Goal: Task Accomplishment & Management: Use online tool/utility

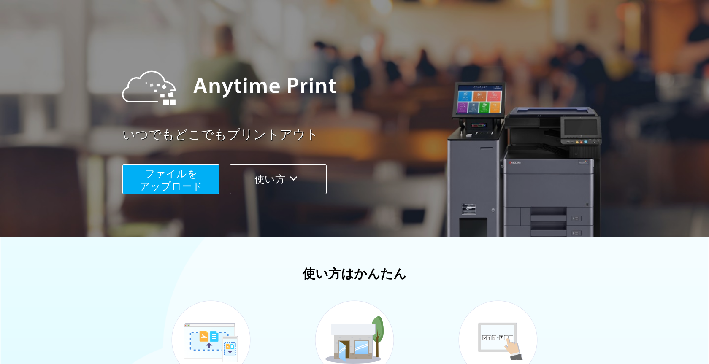
scroll to position [59, 0]
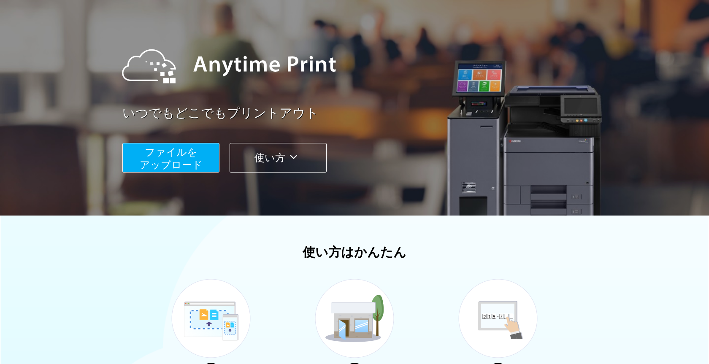
click at [148, 152] on span "ファイルを ​​アップロード" at bounding box center [171, 158] width 63 height 24
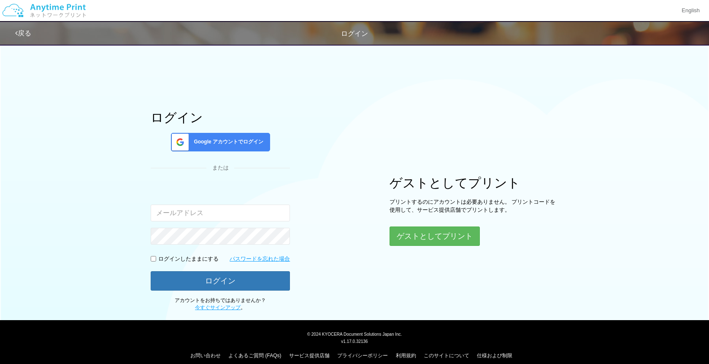
click at [238, 142] on span "Google アカウントでログイン" at bounding box center [226, 141] width 73 height 7
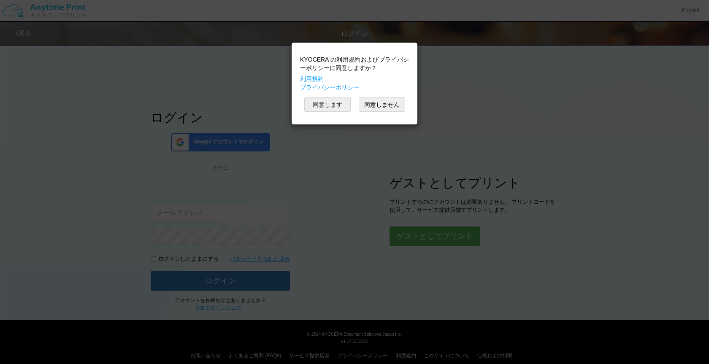
click at [333, 99] on button "同意します" at bounding box center [327, 104] width 46 height 14
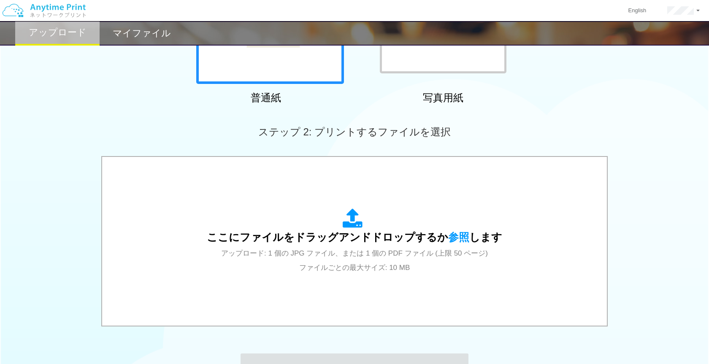
scroll to position [278, 0]
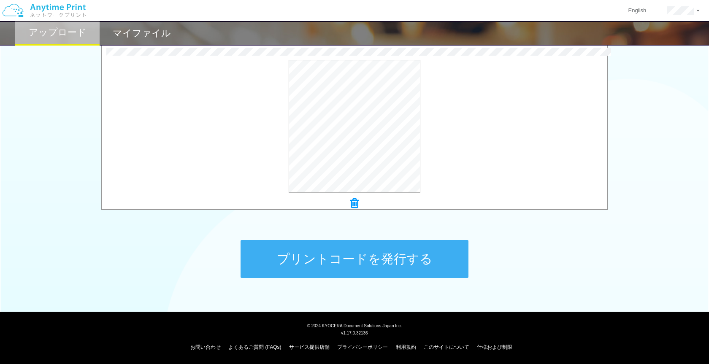
click at [405, 249] on button "プリントコードを発行する" at bounding box center [355, 259] width 228 height 38
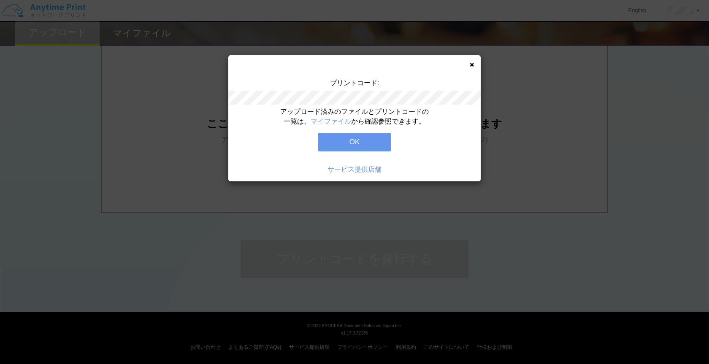
click at [370, 136] on button "OK" at bounding box center [354, 142] width 73 height 19
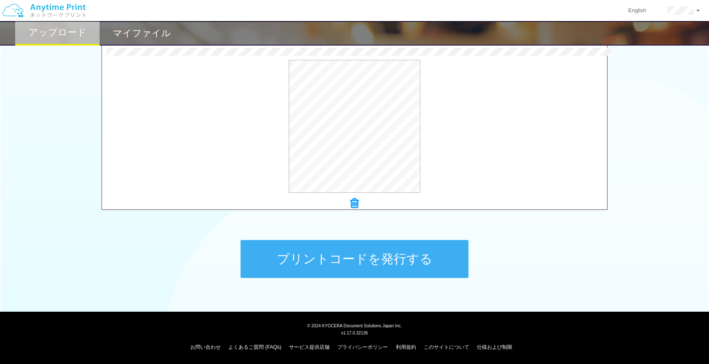
click at [393, 269] on button "プリントコードを発行する" at bounding box center [355, 259] width 228 height 38
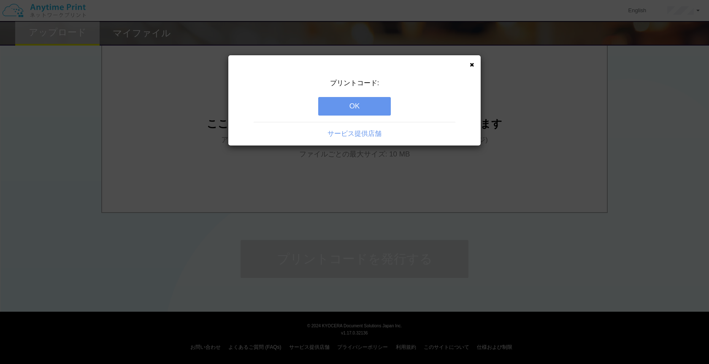
scroll to position [0, 0]
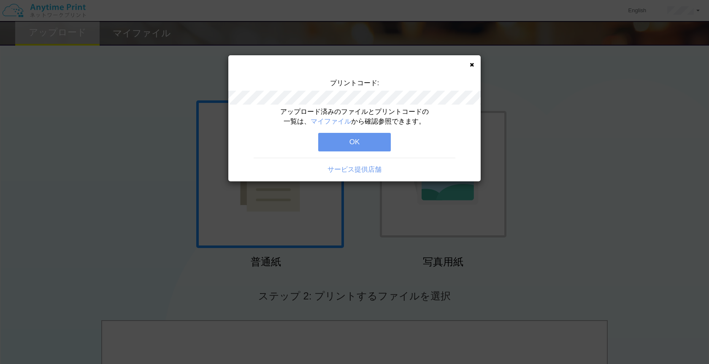
drag, startPoint x: 374, startPoint y: 144, endPoint x: 339, endPoint y: 134, distance: 36.3
click at [374, 144] on button "OK" at bounding box center [354, 142] width 73 height 19
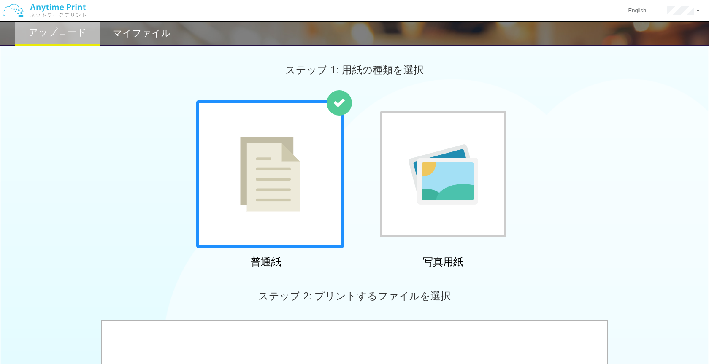
click at [143, 39] on div "マイファイル" at bounding box center [142, 33] width 84 height 24
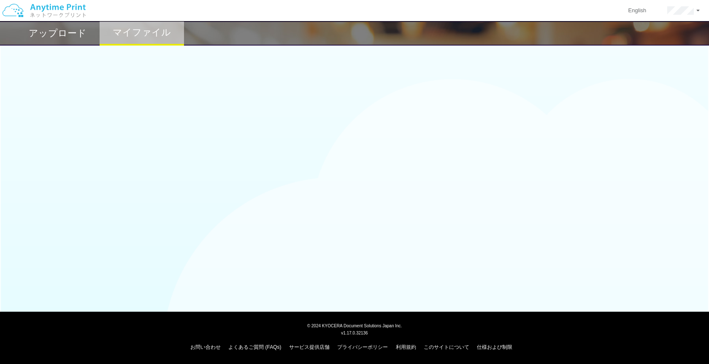
scroll to position [2, 0]
